Goal: Check status: Check status

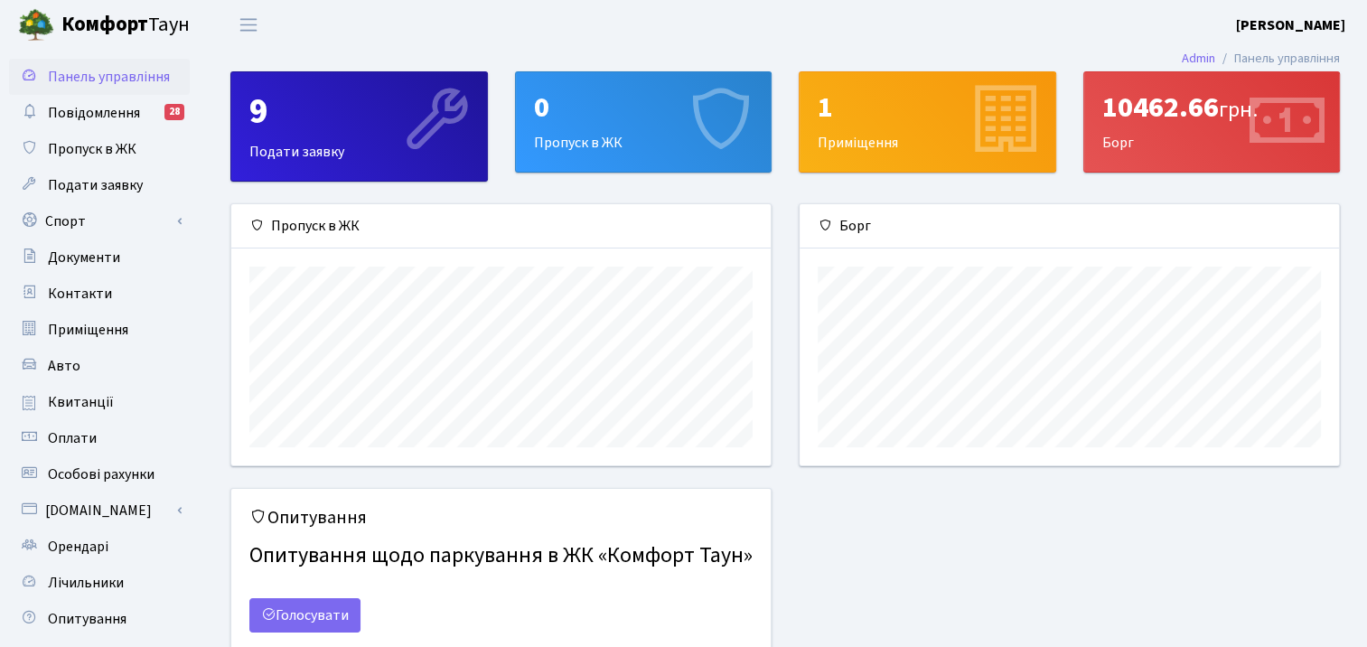
scroll to position [260, 538]
click at [1113, 128] on div "10462.66 грн. [GEOGRAPHIC_DATA]" at bounding box center [1212, 121] width 256 height 99
click at [68, 433] on span "Оплати" at bounding box center [72, 438] width 49 height 20
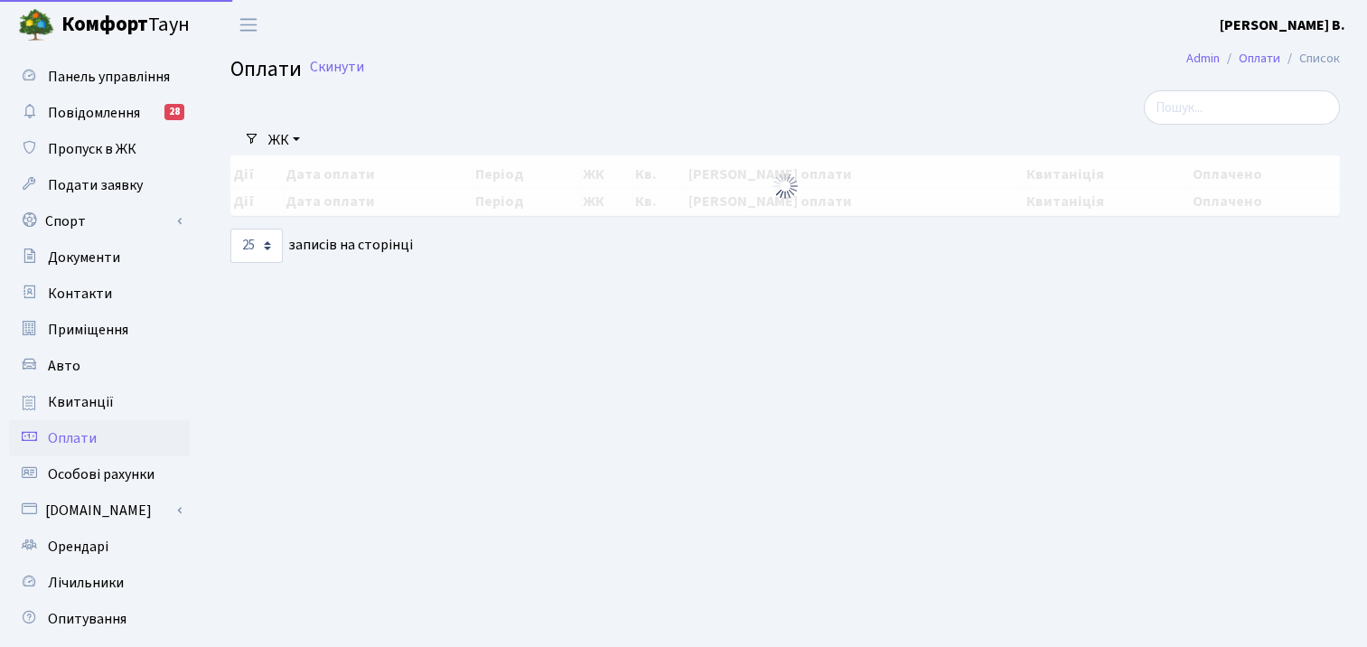
select select "25"
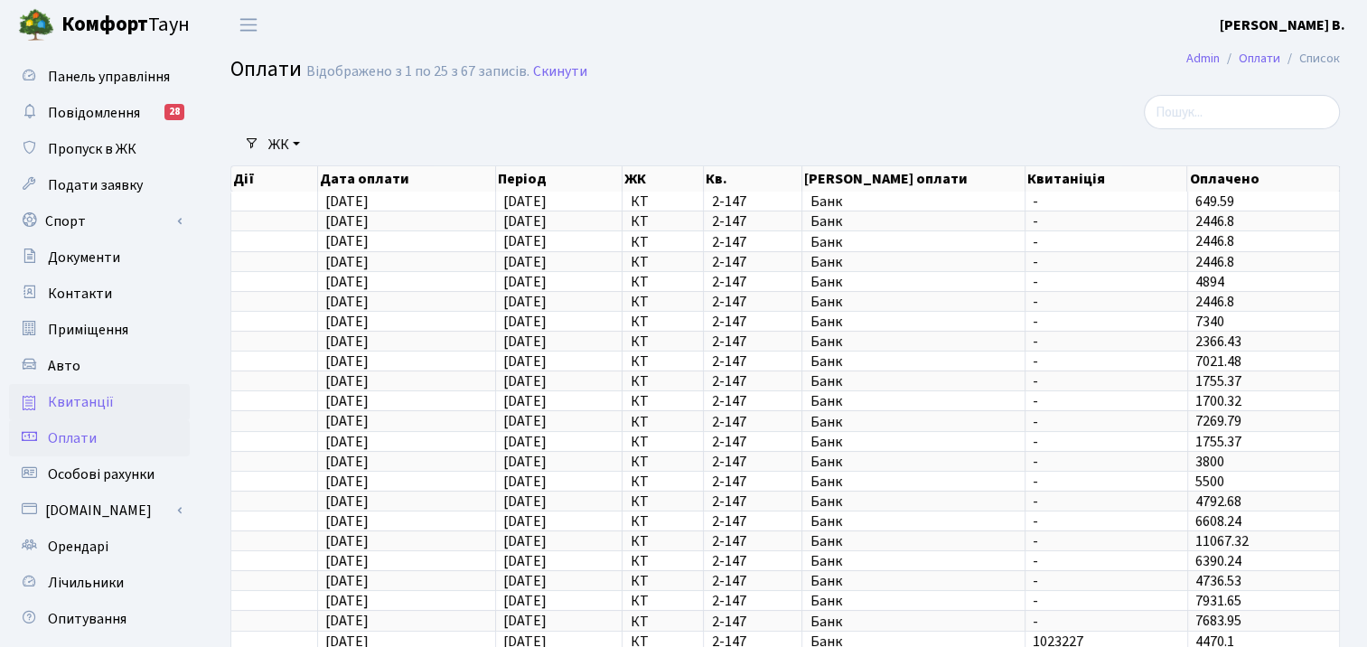
click at [102, 400] on span "Квитанції" at bounding box center [81, 402] width 66 height 20
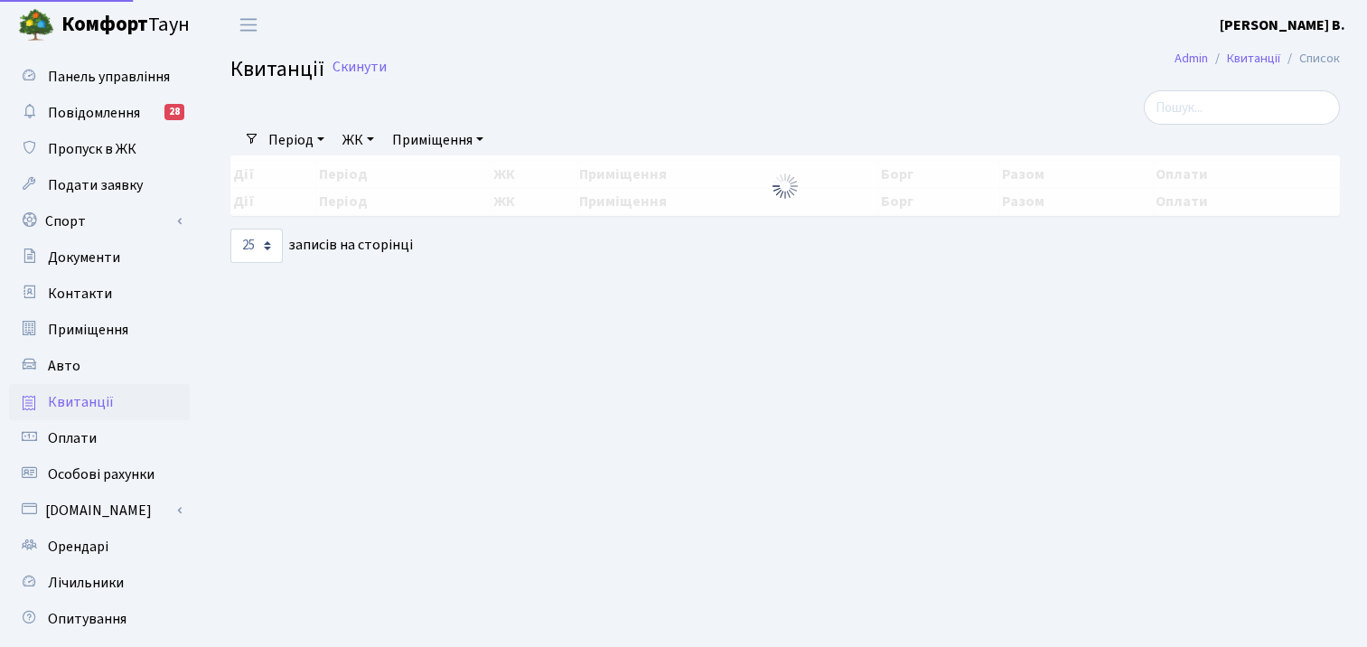
select select "25"
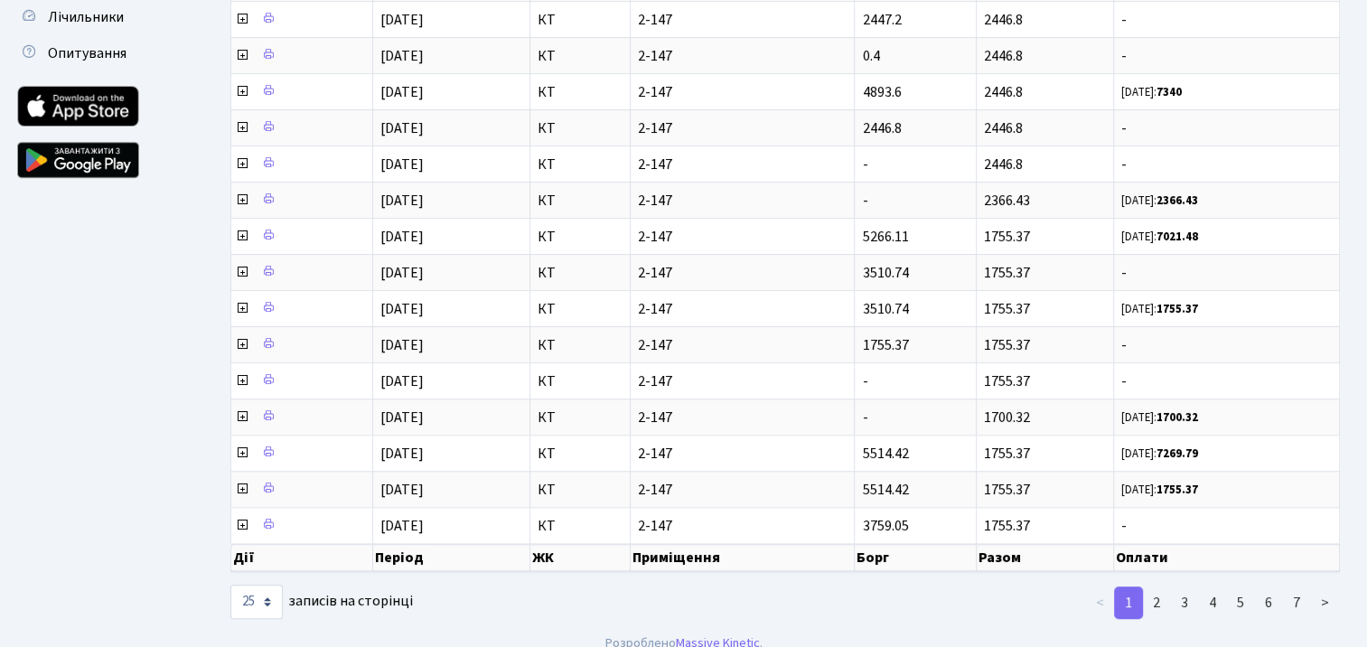
scroll to position [570, 0]
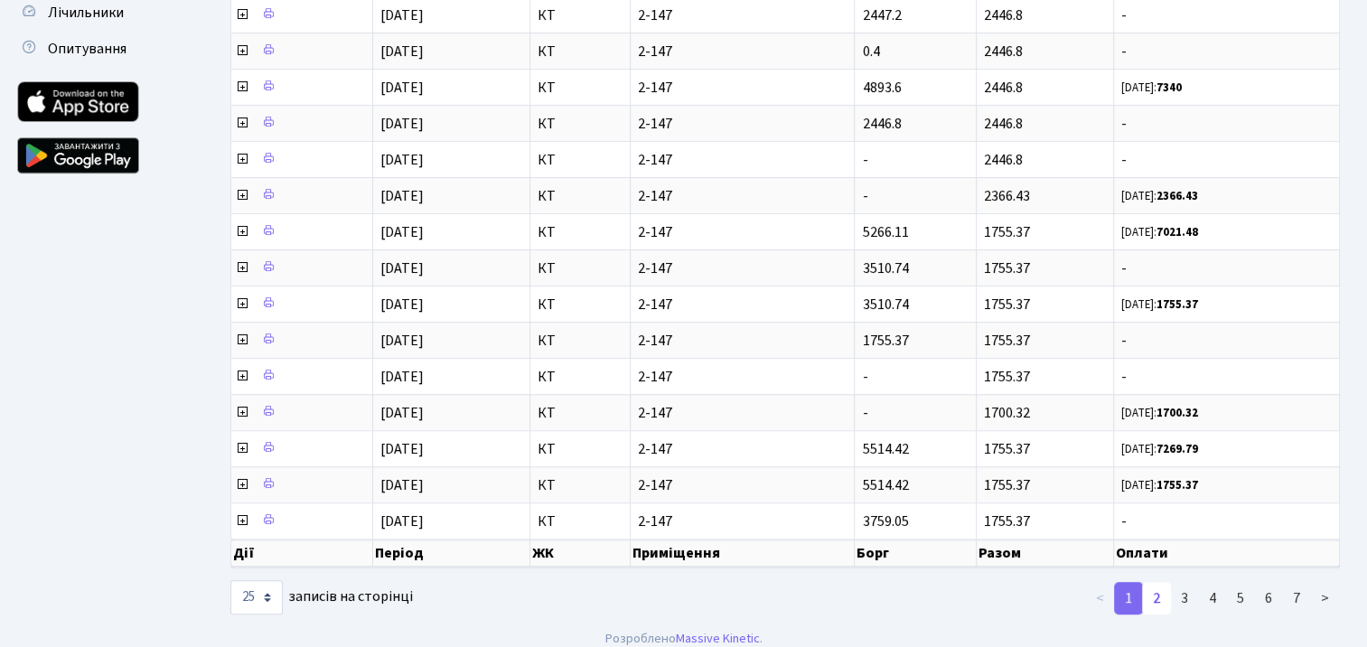
click at [1163, 582] on link "2" at bounding box center [1156, 598] width 29 height 33
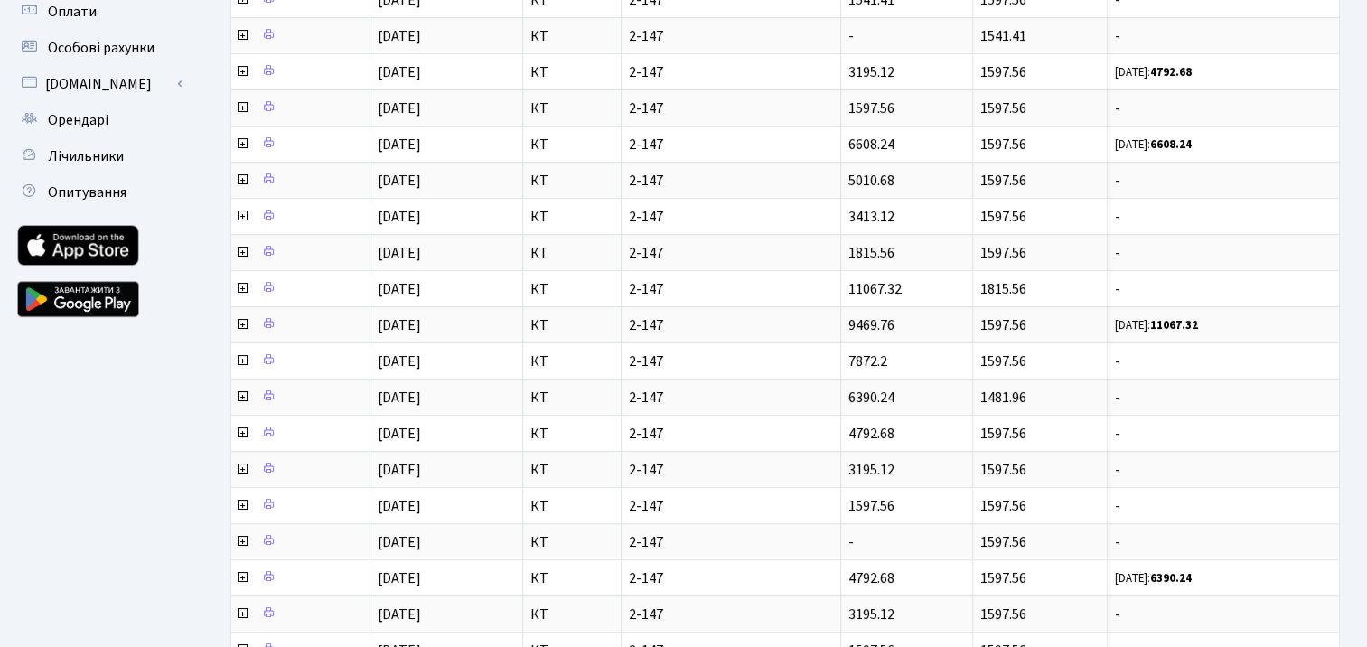
scroll to position [556, 0]
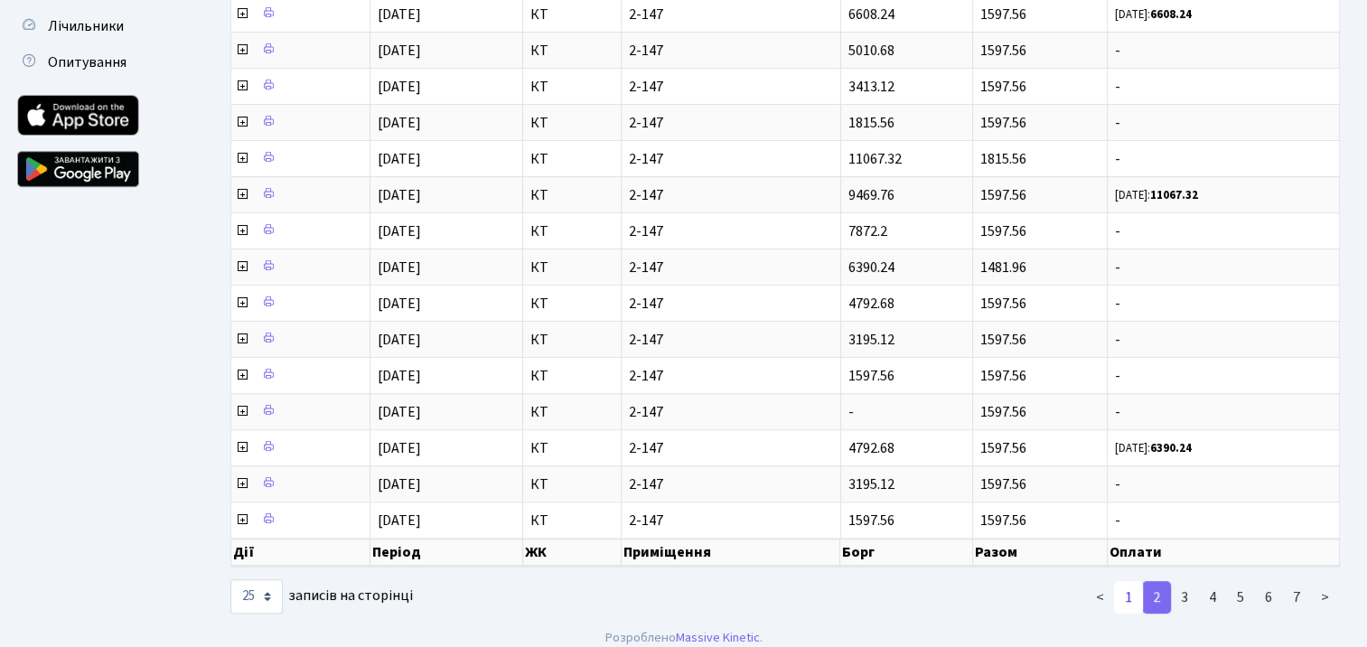
click at [1124, 584] on link "1" at bounding box center [1128, 597] width 29 height 33
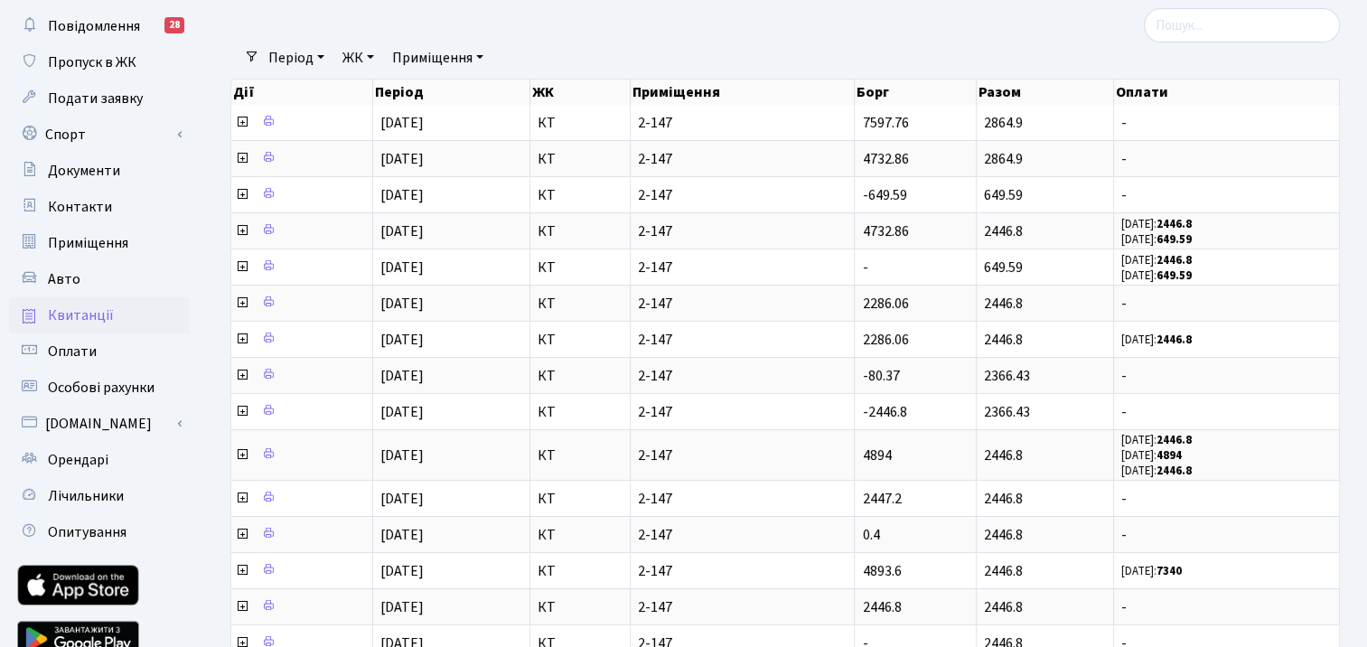
scroll to position [83, 0]
